Goal: Transaction & Acquisition: Purchase product/service

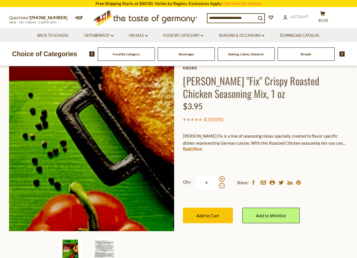
scroll to position [85, 0]
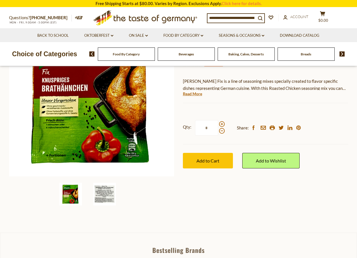
click at [102, 194] on img at bounding box center [104, 194] width 23 height 23
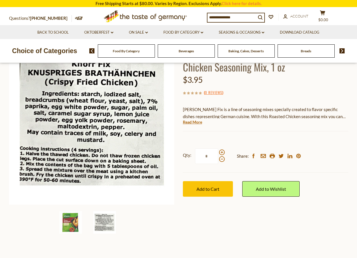
scroll to position [28, 0]
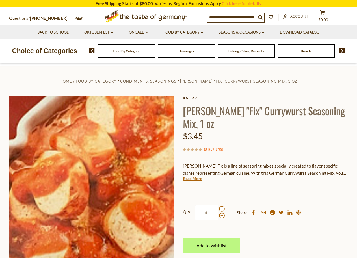
scroll to position [57, 0]
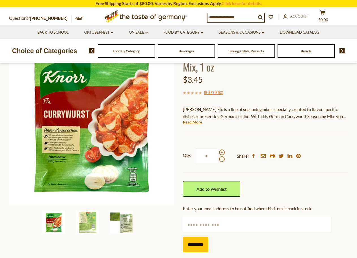
click at [123, 224] on img at bounding box center [121, 222] width 23 height 23
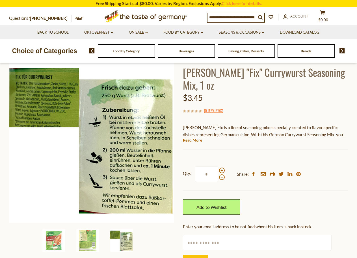
scroll to position [28, 0]
